Goal: Go to known website: Go to known website

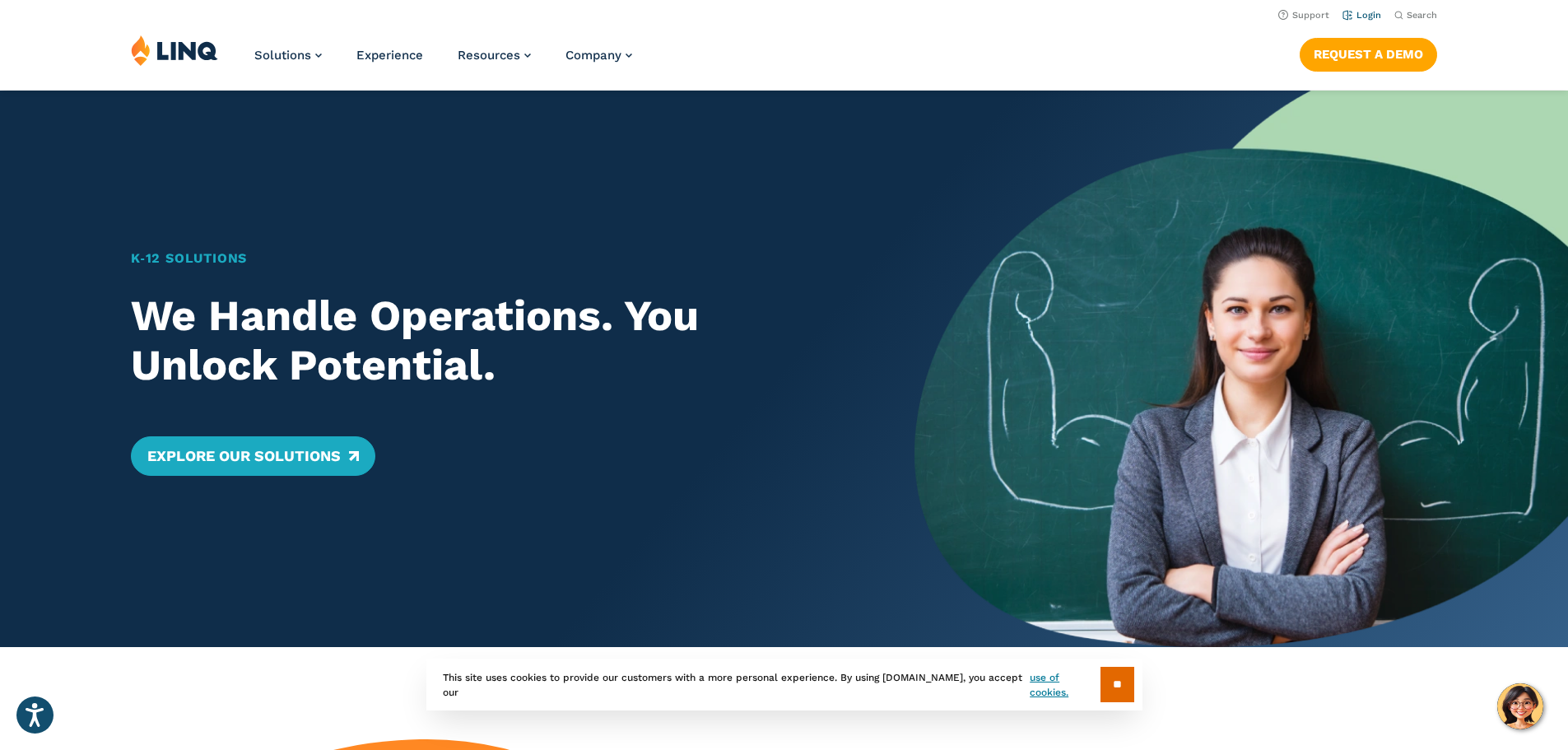
click at [1355, 11] on link "Login" at bounding box center [1362, 15] width 39 height 11
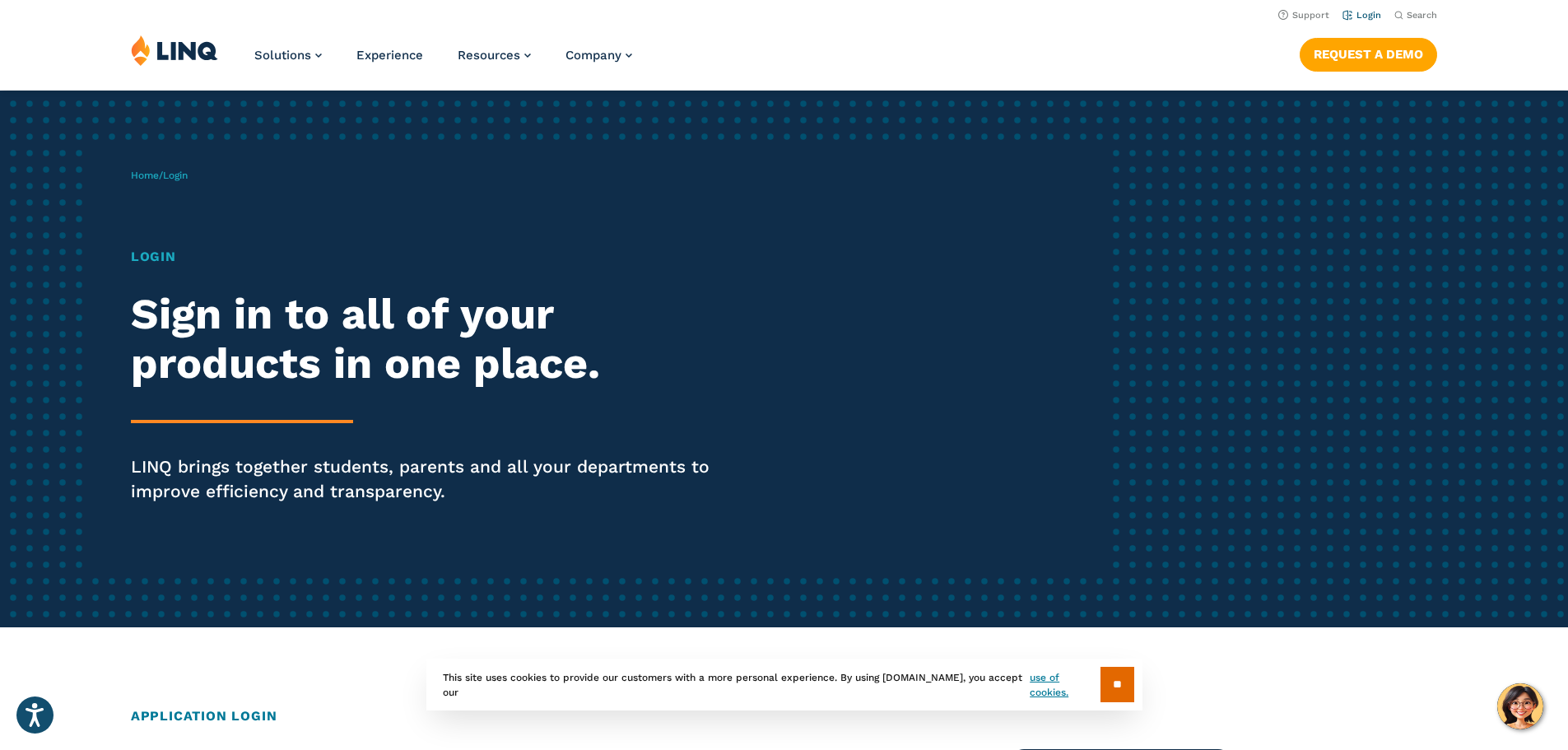
click at [1357, 15] on link "Login" at bounding box center [1362, 15] width 39 height 11
click at [1103, 682] on input "**" at bounding box center [1117, 684] width 34 height 36
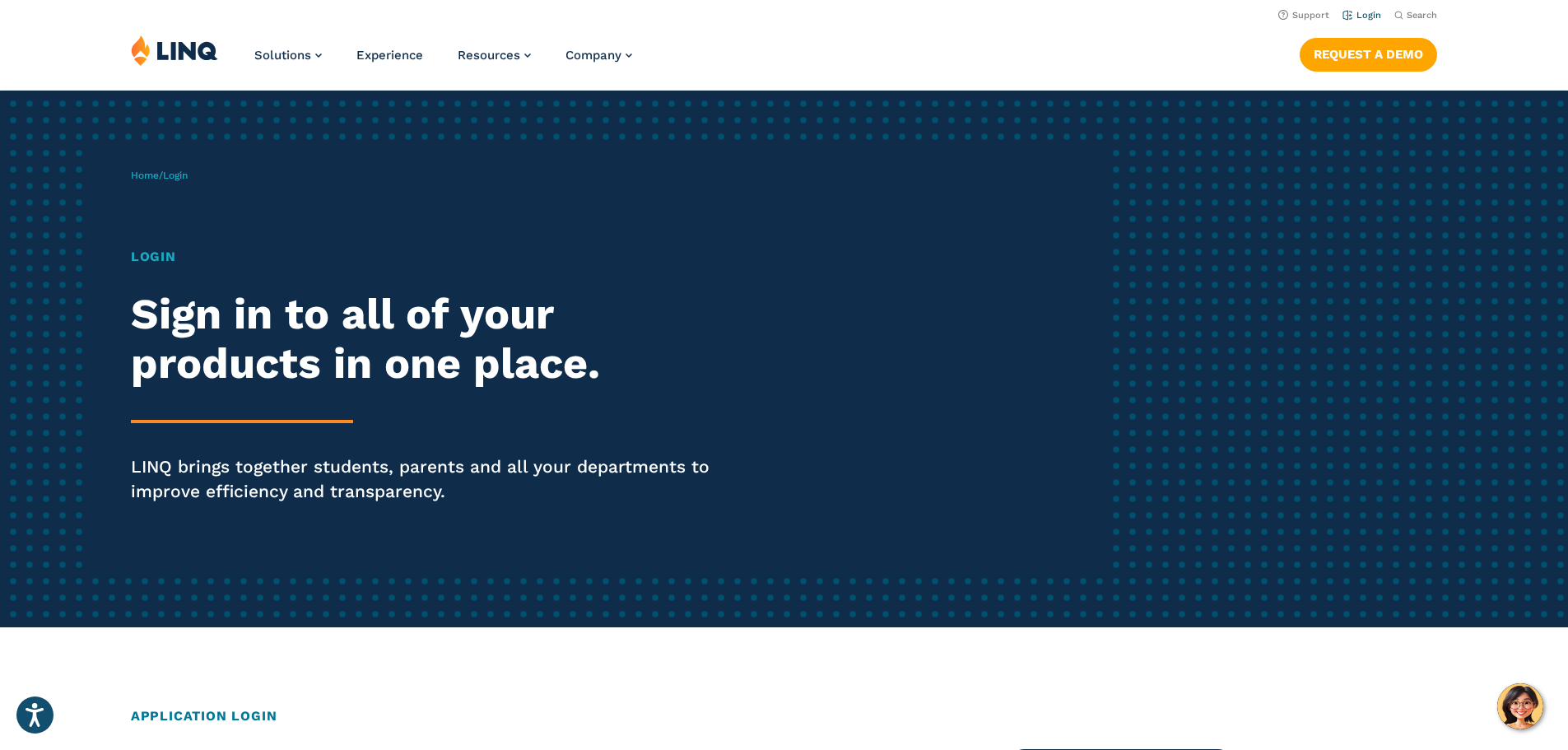
click at [1365, 10] on link "Login" at bounding box center [1362, 15] width 39 height 11
click at [157, 256] on h1 "Login" at bounding box center [433, 257] width 604 height 20
click at [194, 333] on h2 "Sign in to all of your products in one place." at bounding box center [433, 338] width 604 height 99
click at [226, 423] on div "Login Sign in to all of your products in one place. LINQ brings together studen…" at bounding box center [433, 398] width 604 height 303
drag, startPoint x: 207, startPoint y: 371, endPoint x: 211, endPoint y: 430, distance: 59.1
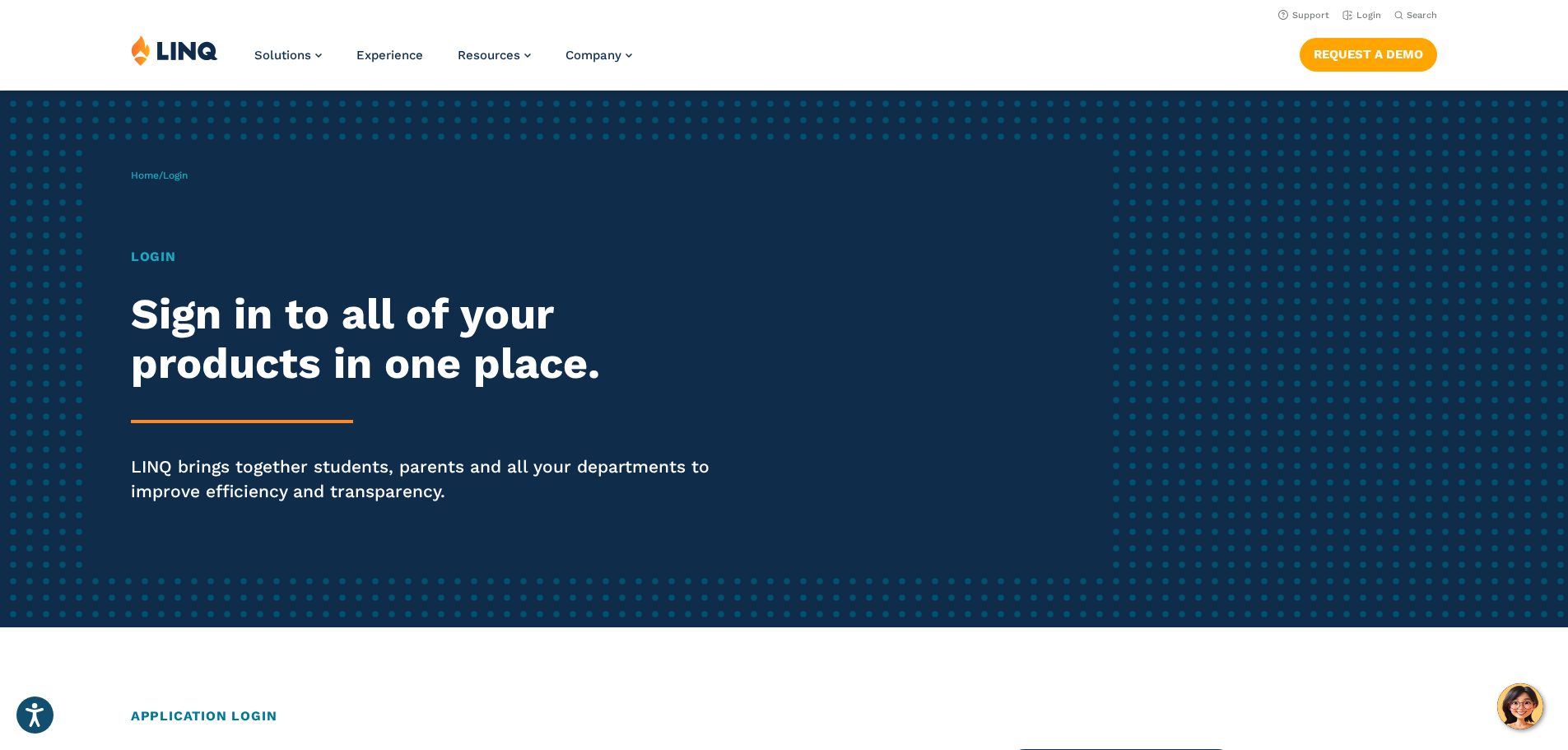
click at [207, 371] on h2 "Sign in to all of your products in one place." at bounding box center [433, 338] width 604 height 99
click at [214, 465] on p "LINQ brings together students, parents and all your departments to improve effi…" at bounding box center [433, 480] width 604 height 50
click at [215, 428] on div "Login Sign in to all of your products in one place. LINQ brings together studen…" at bounding box center [433, 398] width 604 height 303
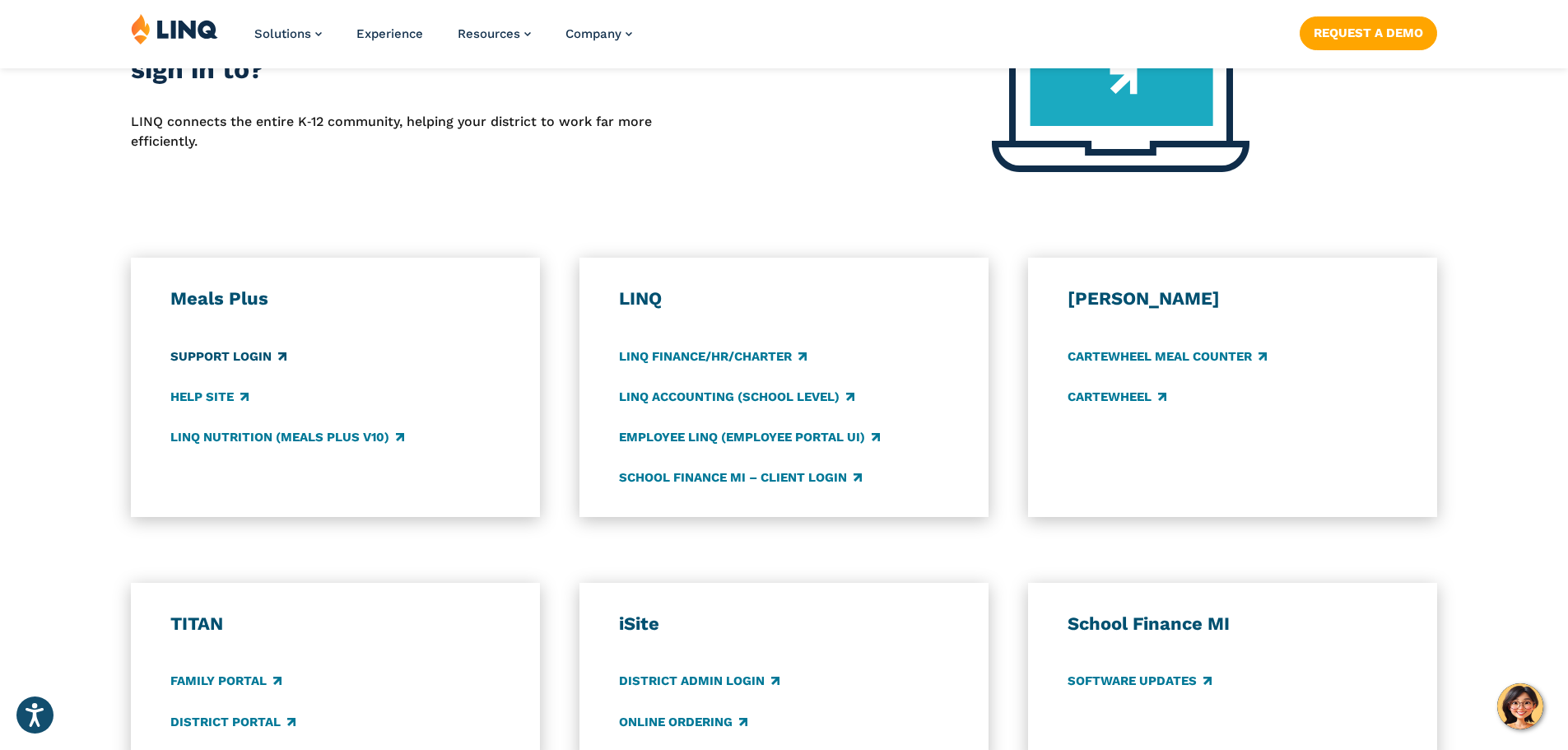
scroll to position [741, 0]
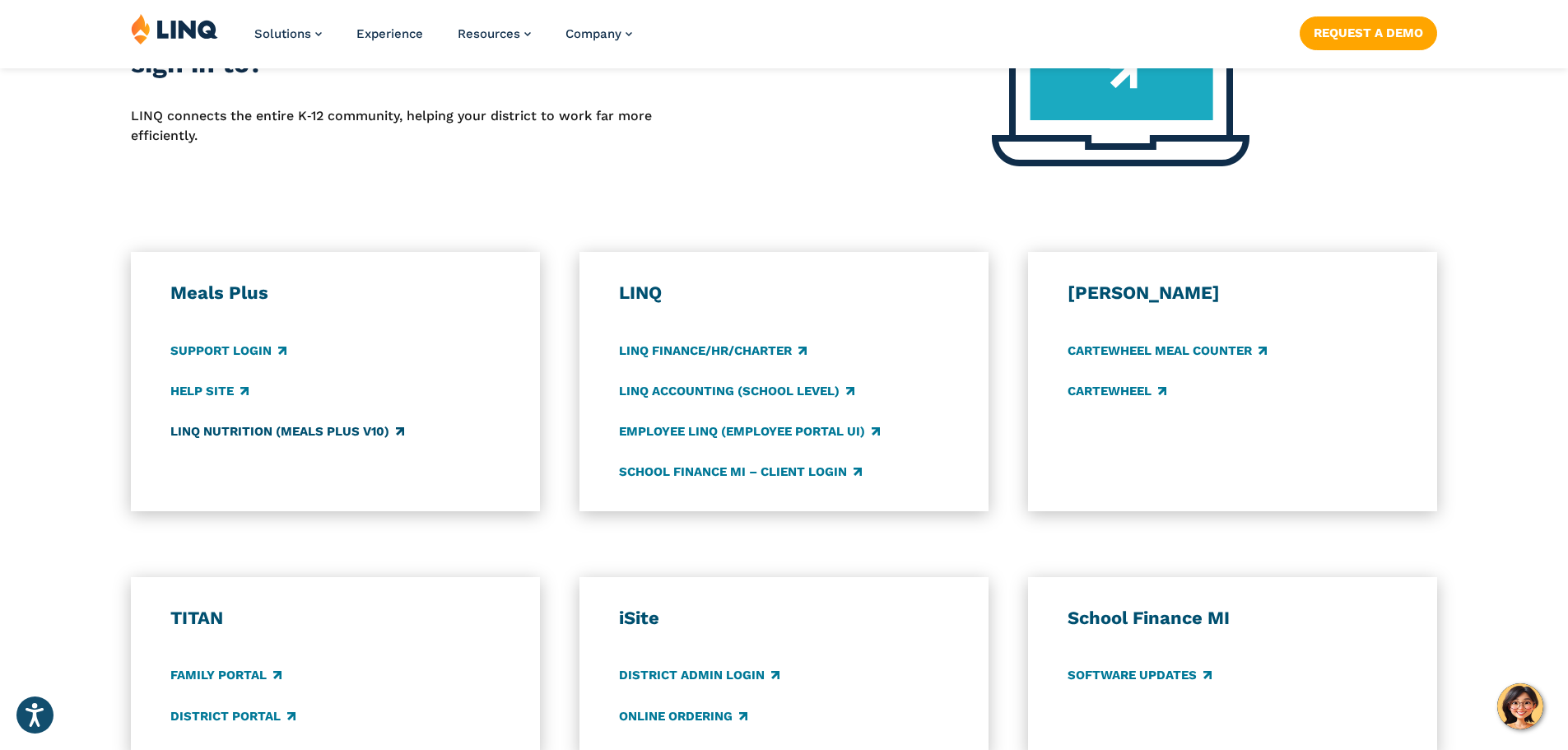
click at [239, 427] on link "LINQ Nutrition (Meals Plus v10)" at bounding box center [287, 431] width 234 height 18
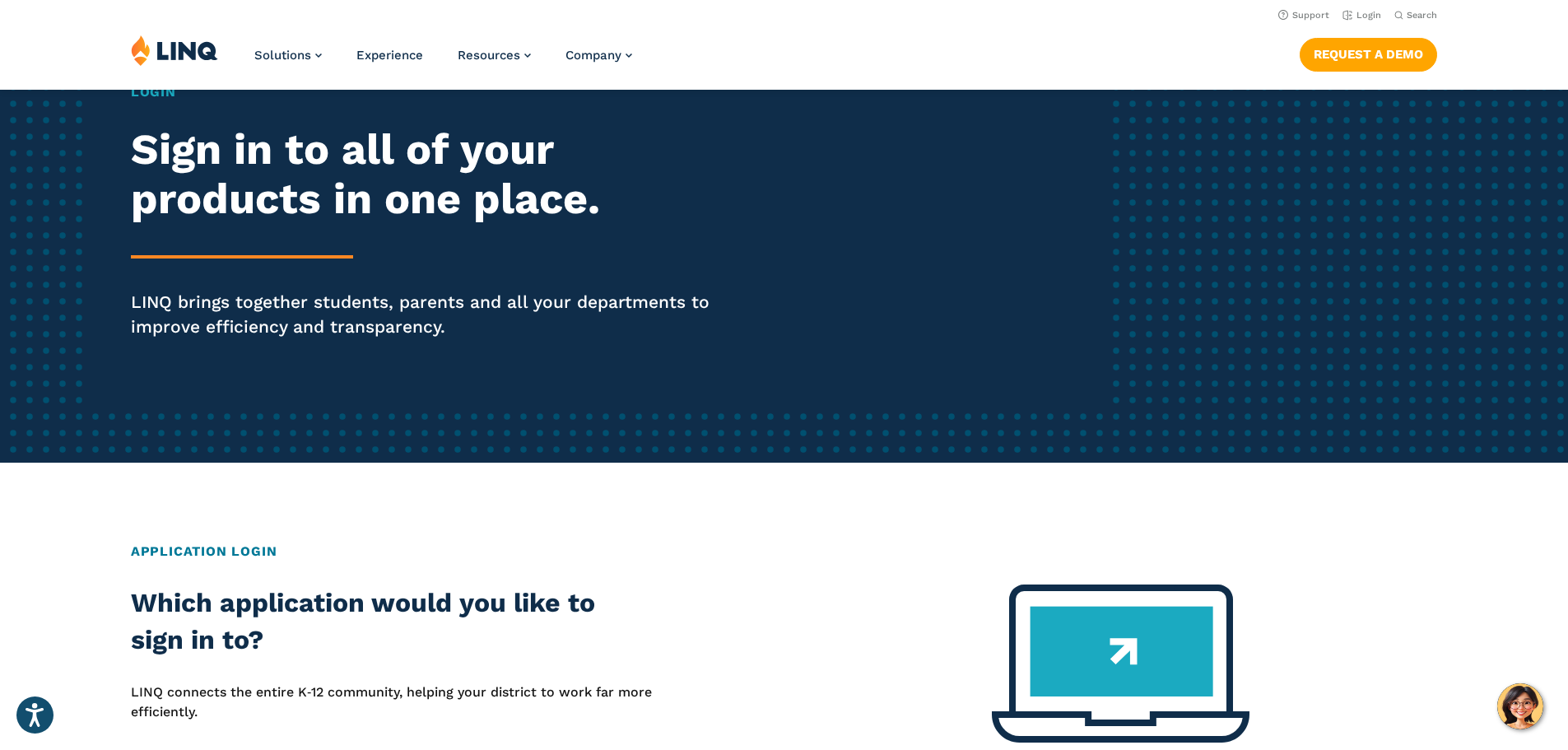
scroll to position [0, 0]
